Goal: Task Accomplishment & Management: Use online tool/utility

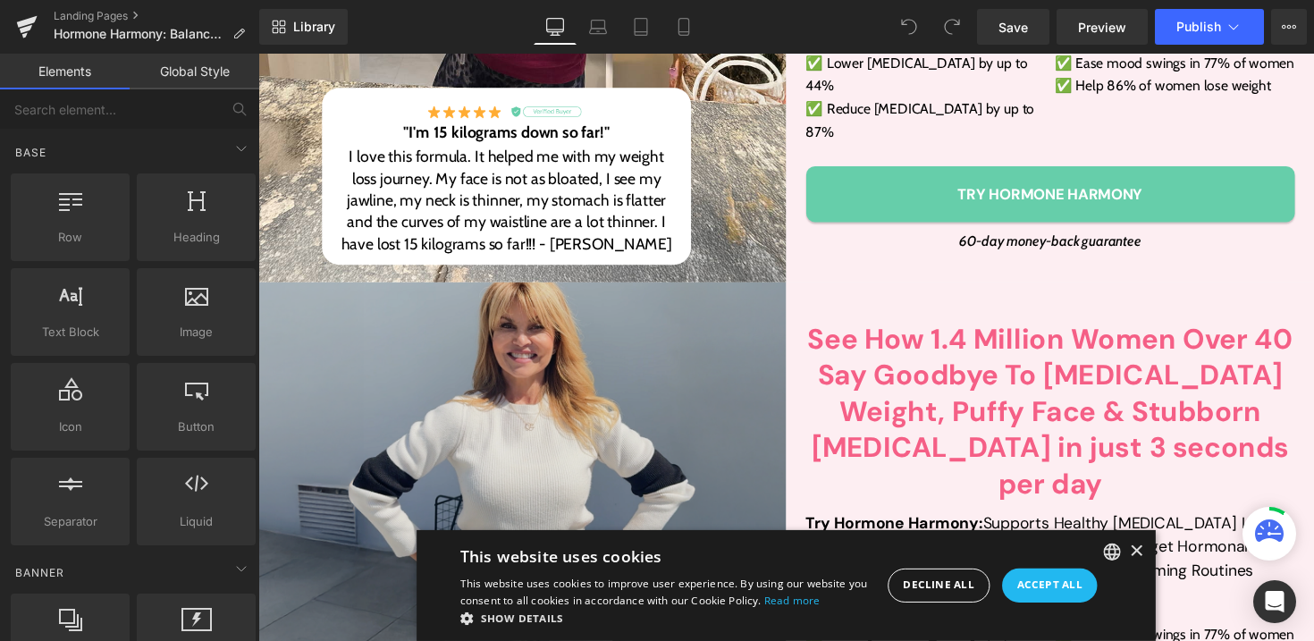
scroll to position [656, 0]
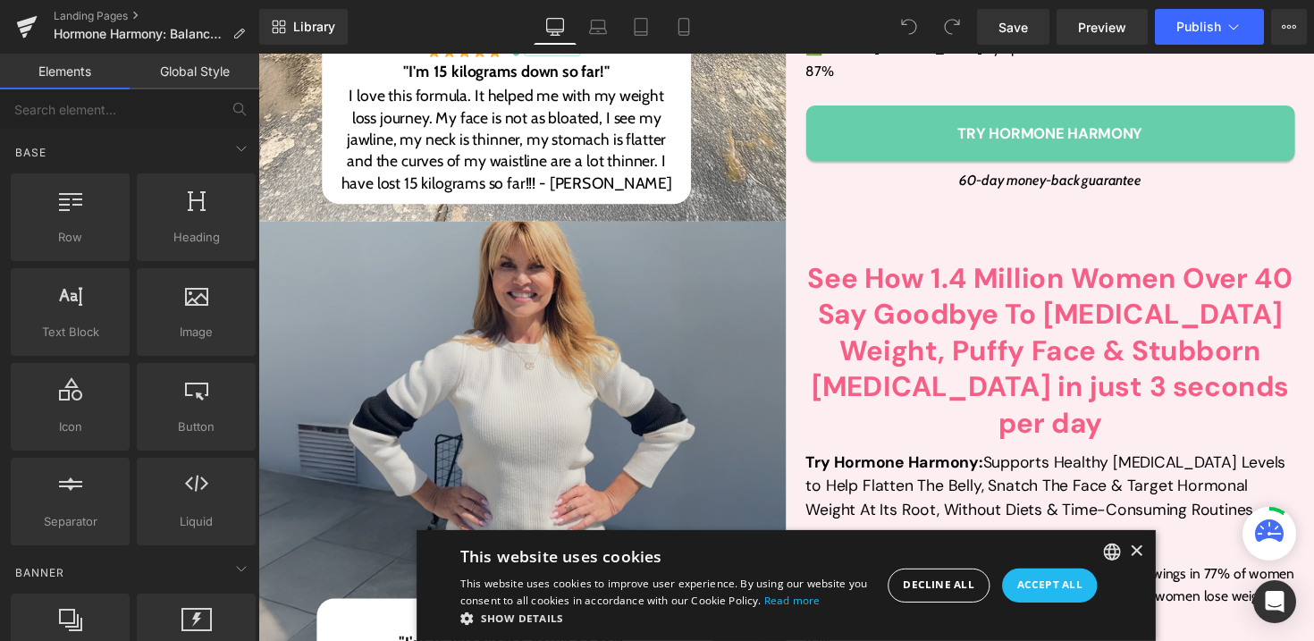
click at [436, 249] on img at bounding box center [528, 518] width 541 height 586
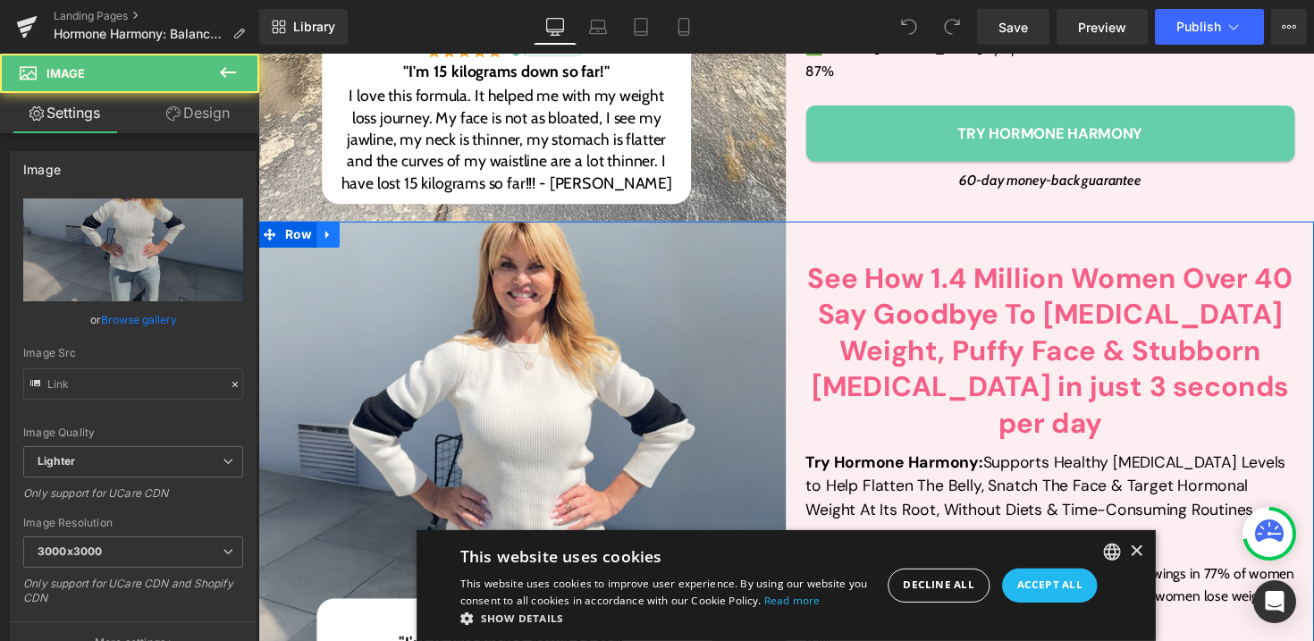
click at [324, 232] on icon at bounding box center [330, 238] width 13 height 13
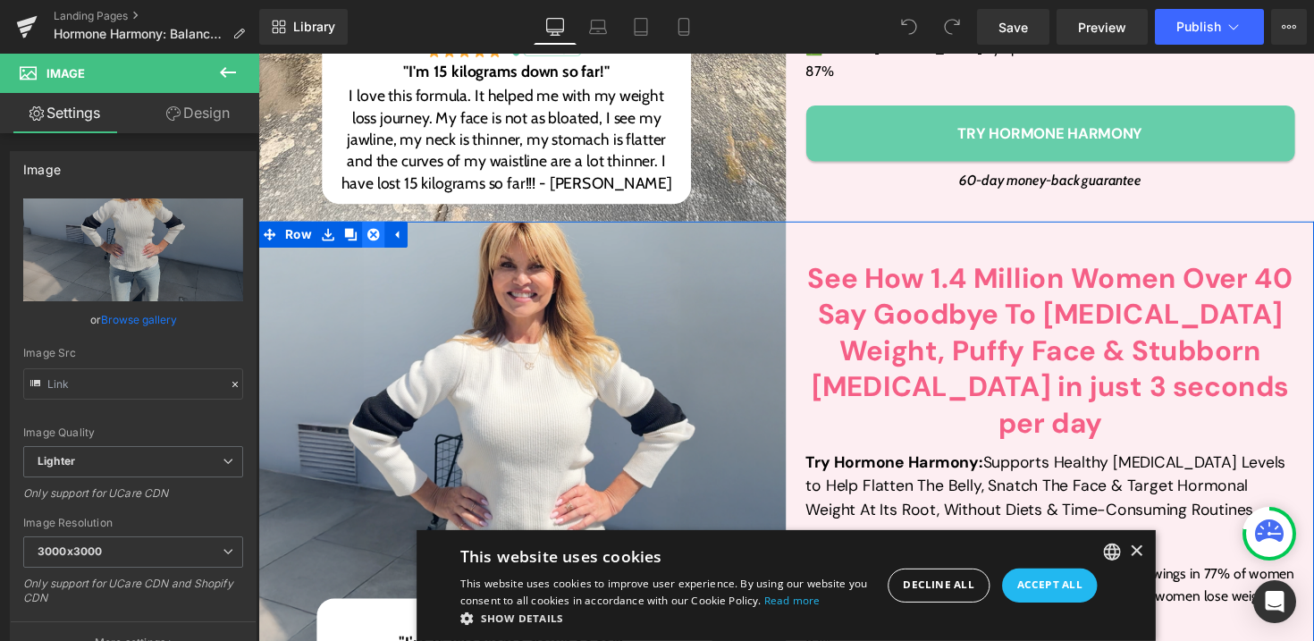
click at [373, 232] on icon at bounding box center [376, 238] width 13 height 13
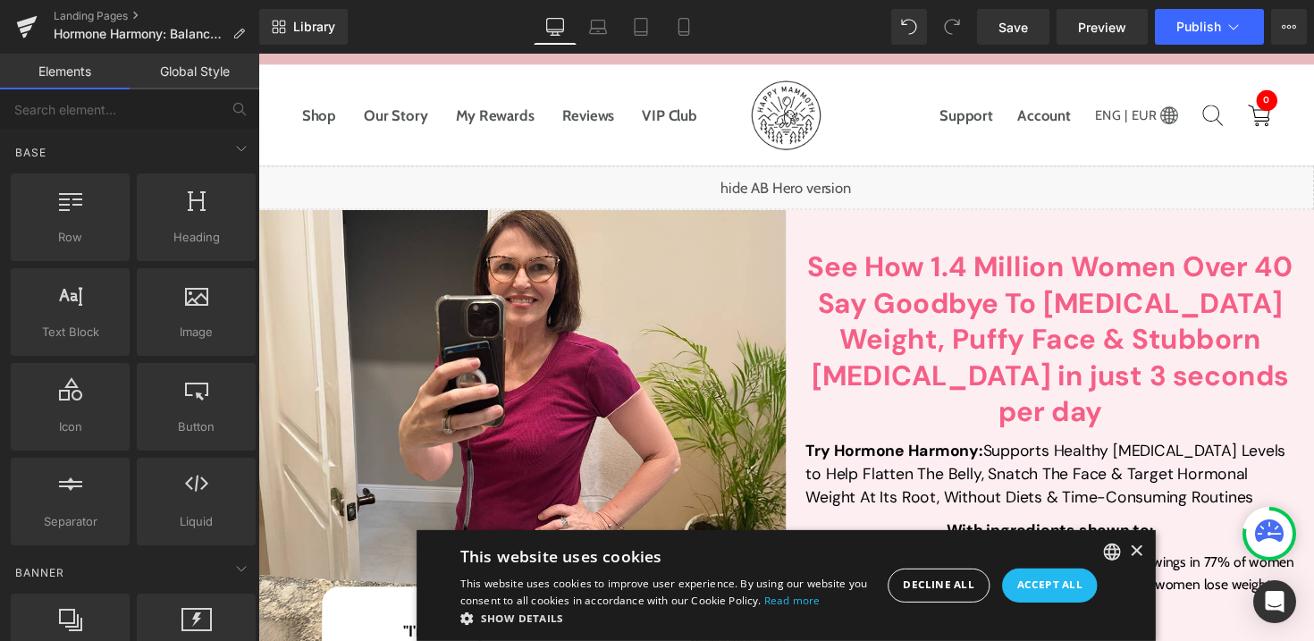
scroll to position [0, 0]
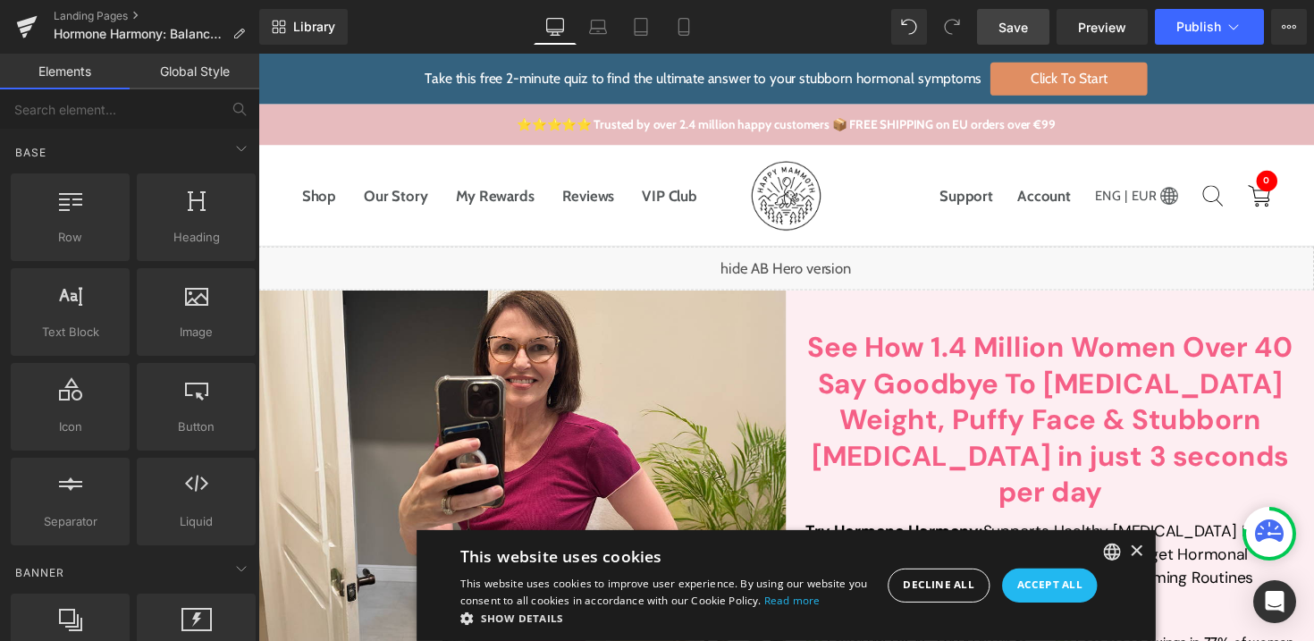
click at [1037, 23] on link "Save" at bounding box center [1013, 27] width 72 height 36
click at [1193, 18] on button "Publish" at bounding box center [1209, 27] width 109 height 36
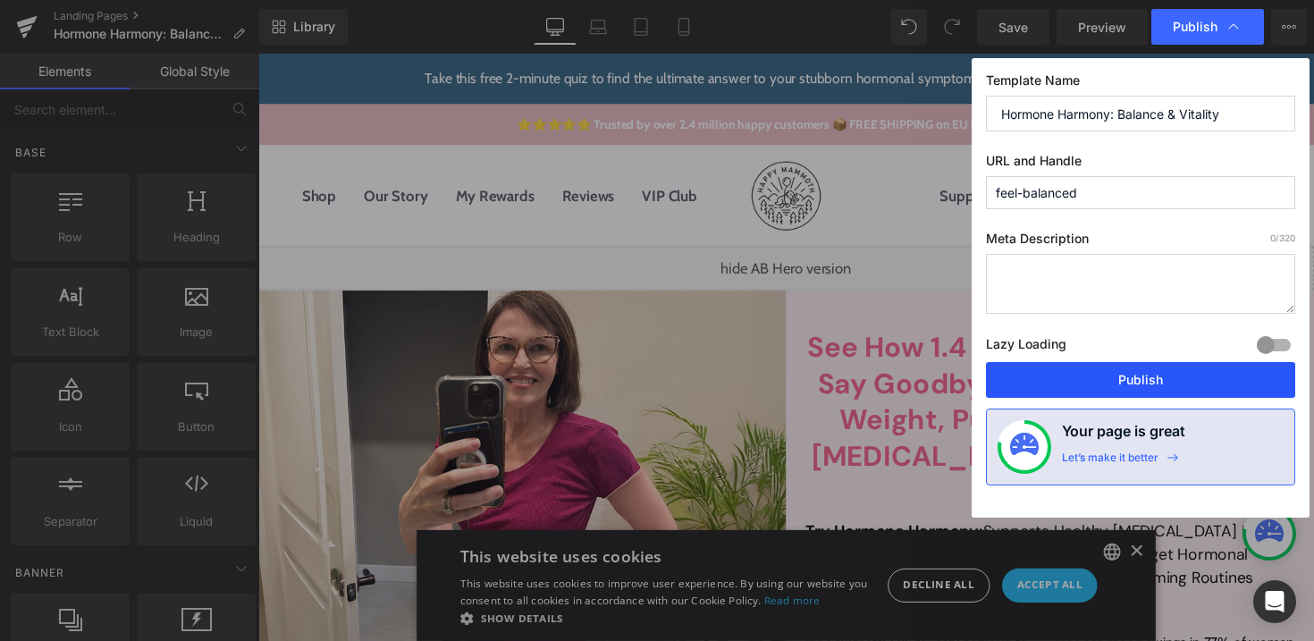
click at [1057, 376] on button "Publish" at bounding box center [1140, 380] width 309 height 36
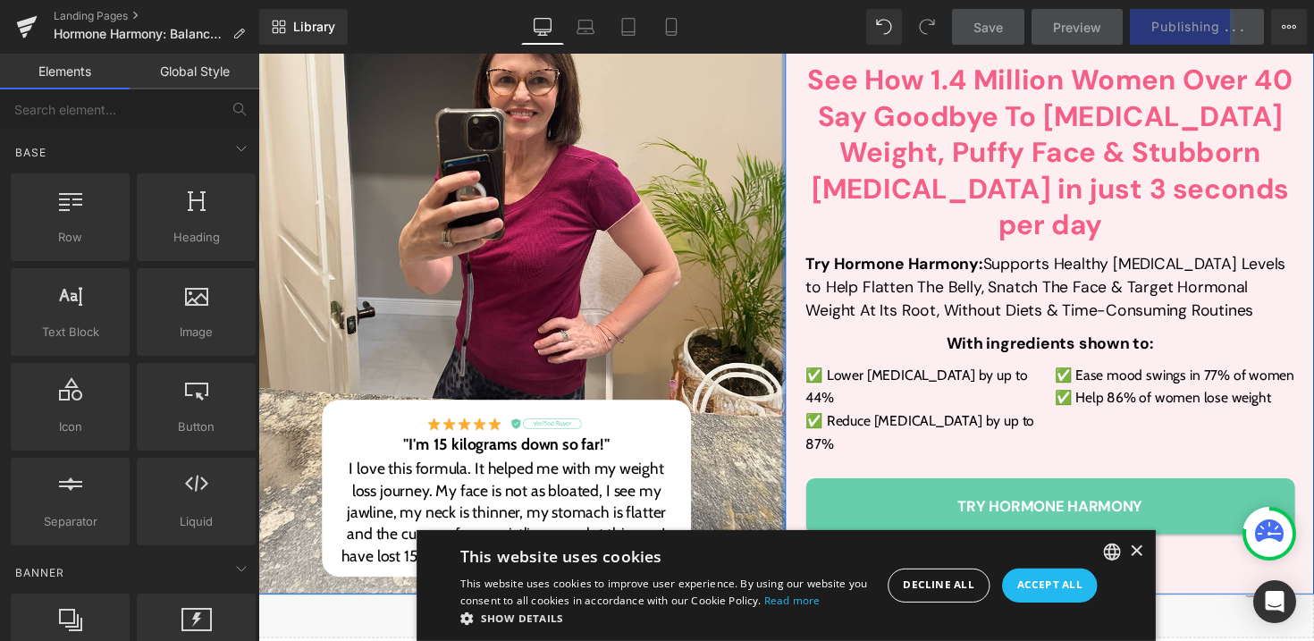
scroll to position [329, 0]
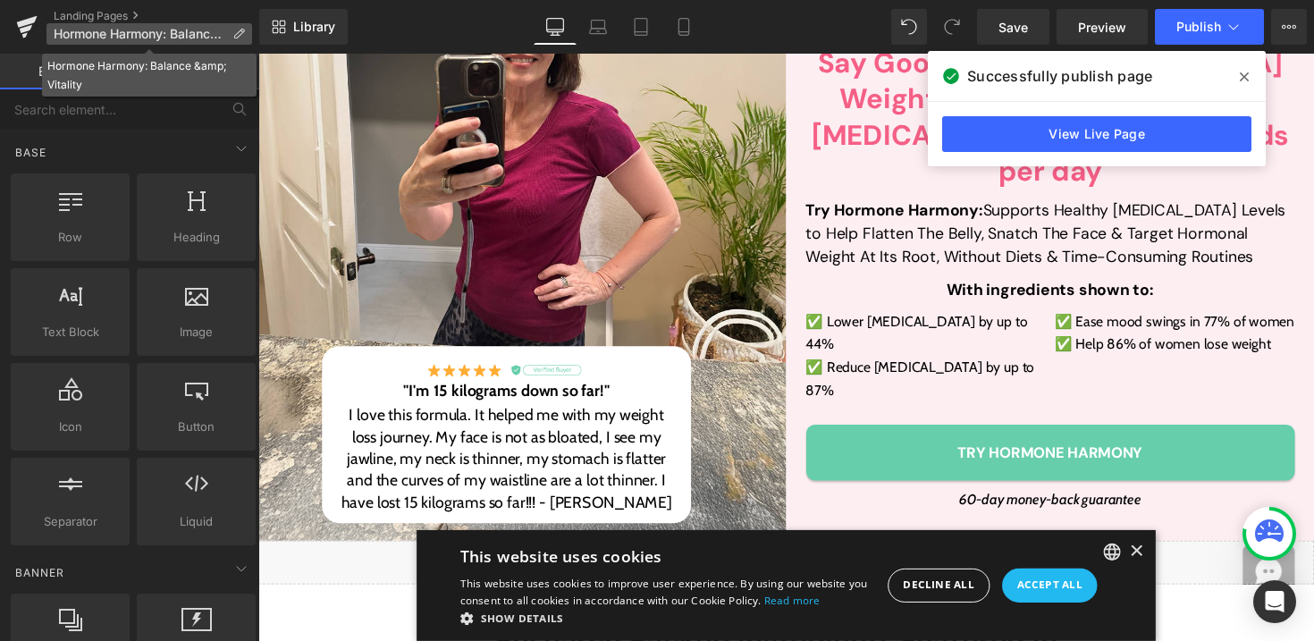
click at [237, 33] on icon at bounding box center [238, 34] width 13 height 13
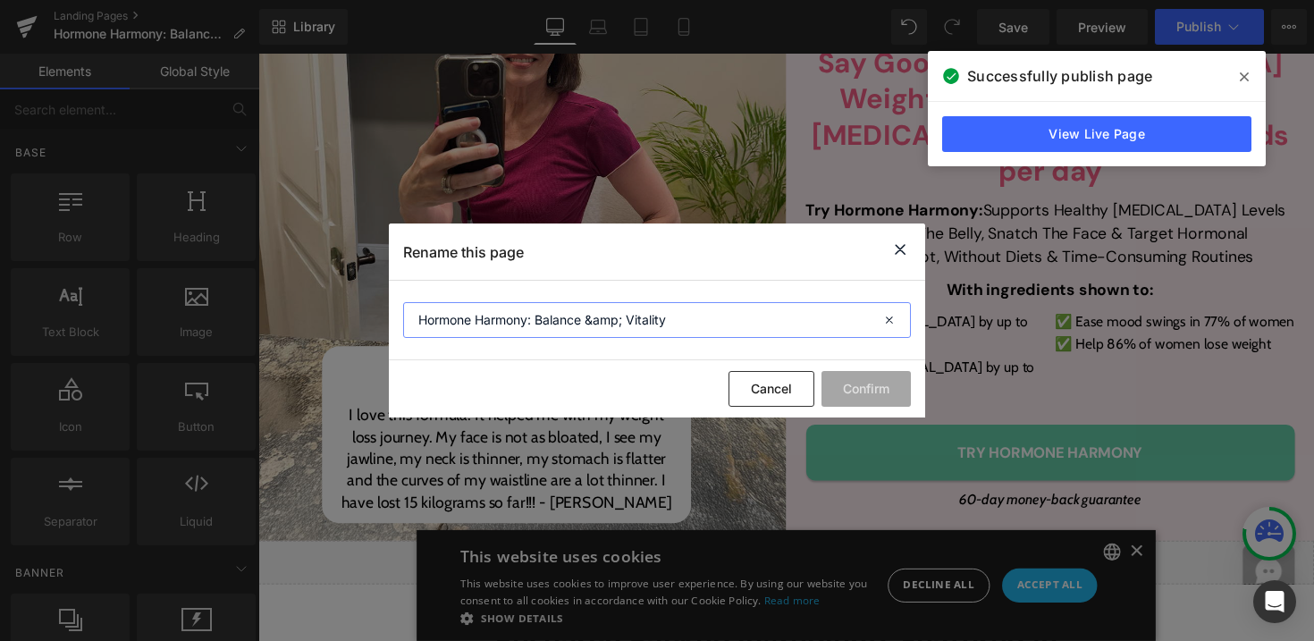
click at [514, 302] on input "Hormone Harmony: Balance &amp; Vitality" at bounding box center [657, 320] width 508 height 36
click at [747, 379] on button "Cancel" at bounding box center [772, 389] width 86 height 36
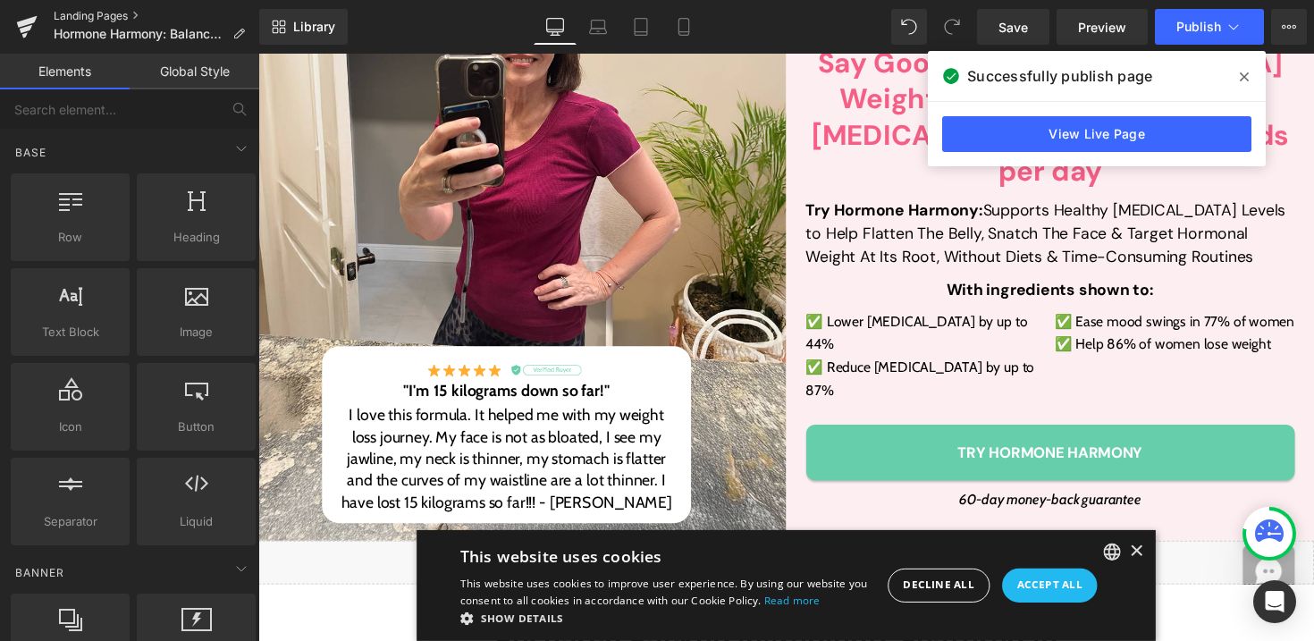
click at [74, 16] on link "Landing Pages" at bounding box center [157, 16] width 206 height 14
